Goal: Find specific page/section: Find specific page/section

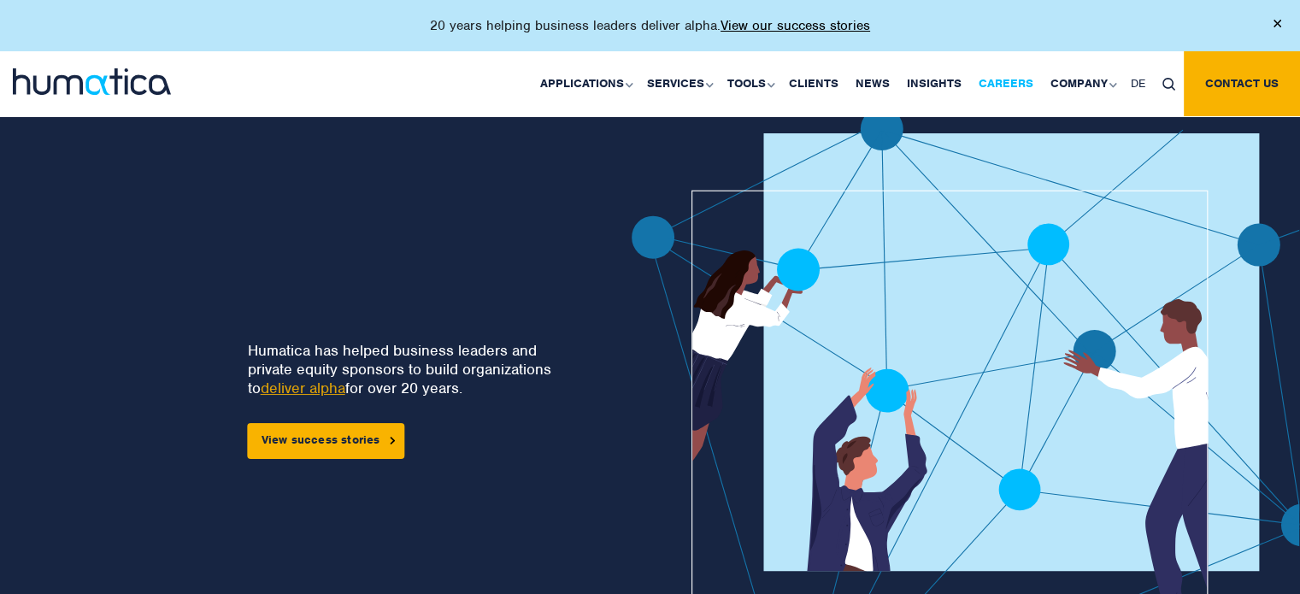
click at [1003, 85] on link "Careers" at bounding box center [1006, 83] width 72 height 65
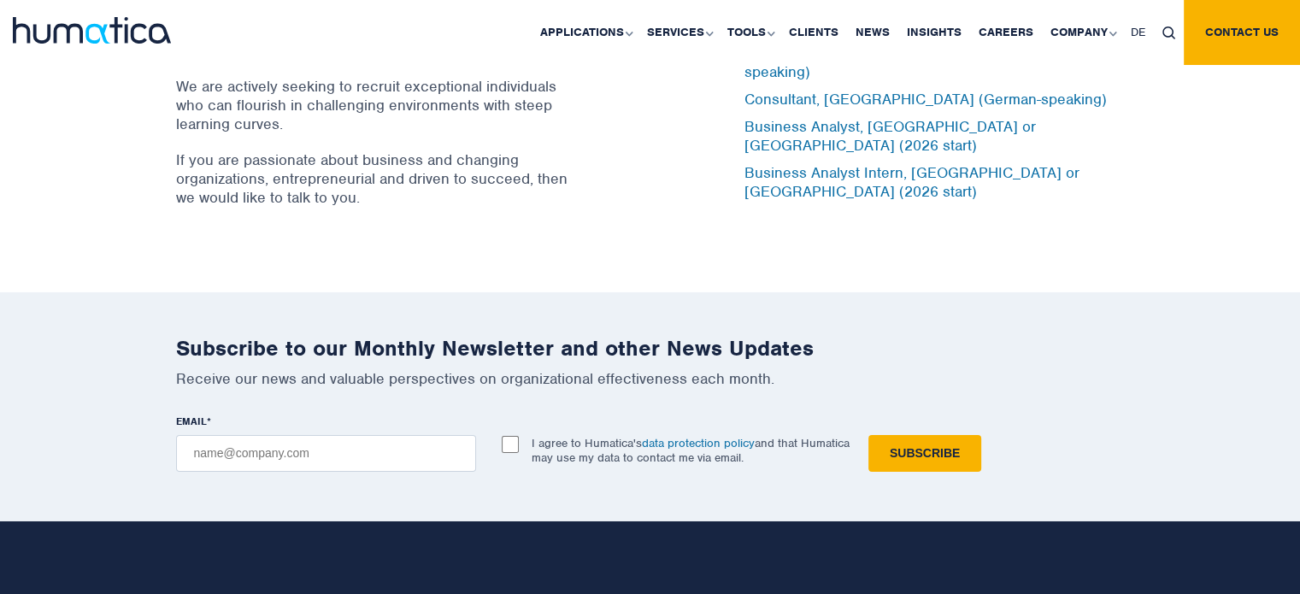
scroll to position [5727, 0]
